Goal: Task Accomplishment & Management: Use online tool/utility

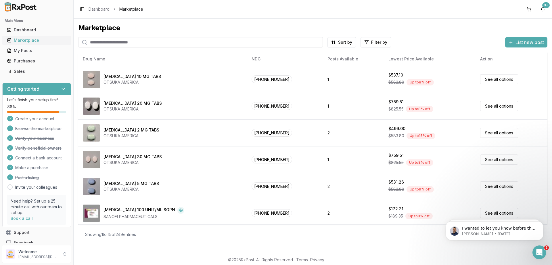
click at [28, 41] on div "Marketplace" at bounding box center [37, 40] width 60 height 6
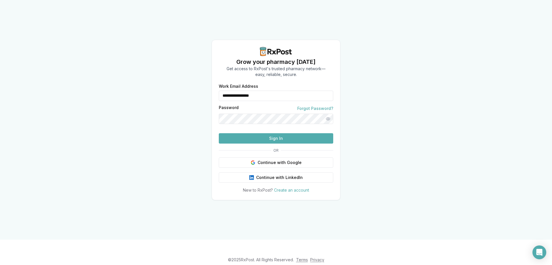
click at [282, 143] on button "Sign In" at bounding box center [276, 138] width 114 height 10
type input "**********"
click at [274, 143] on button "Sign In" at bounding box center [276, 138] width 114 height 10
